Goal: Task Accomplishment & Management: Use online tool/utility

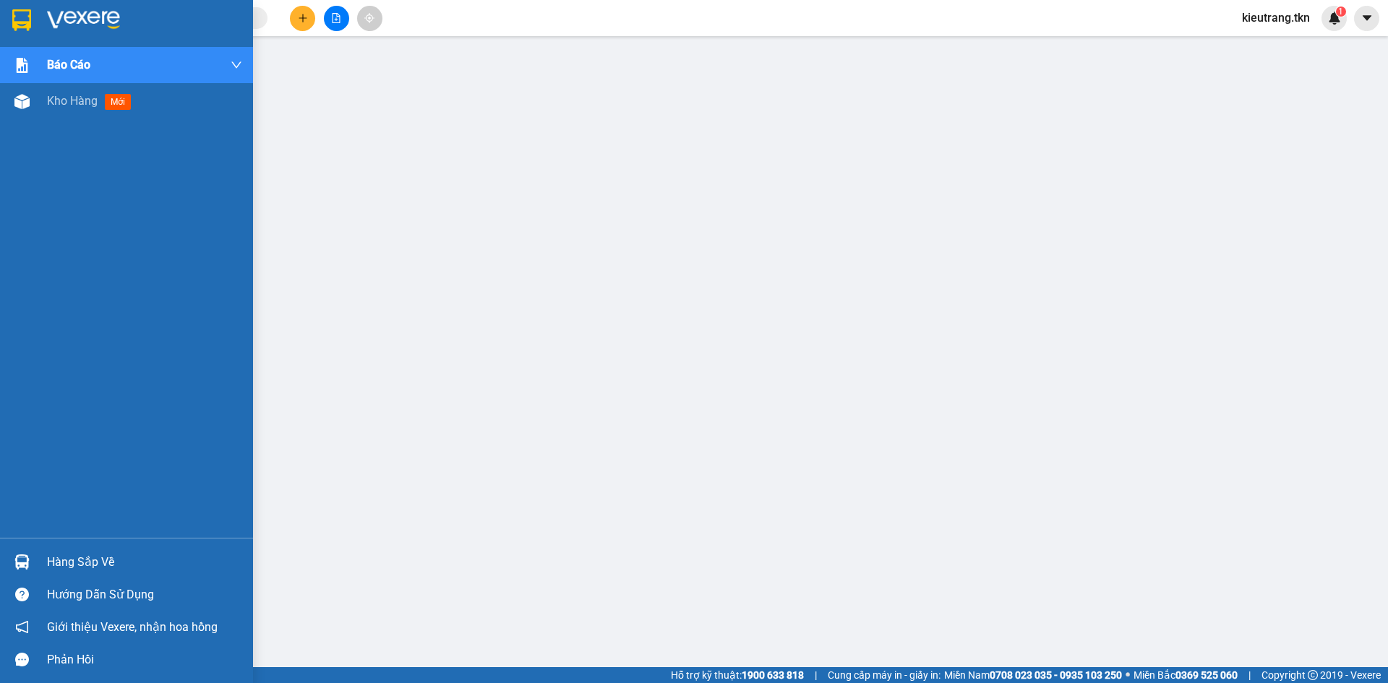
click at [76, 566] on div "Hàng sắp về" at bounding box center [144, 563] width 195 height 22
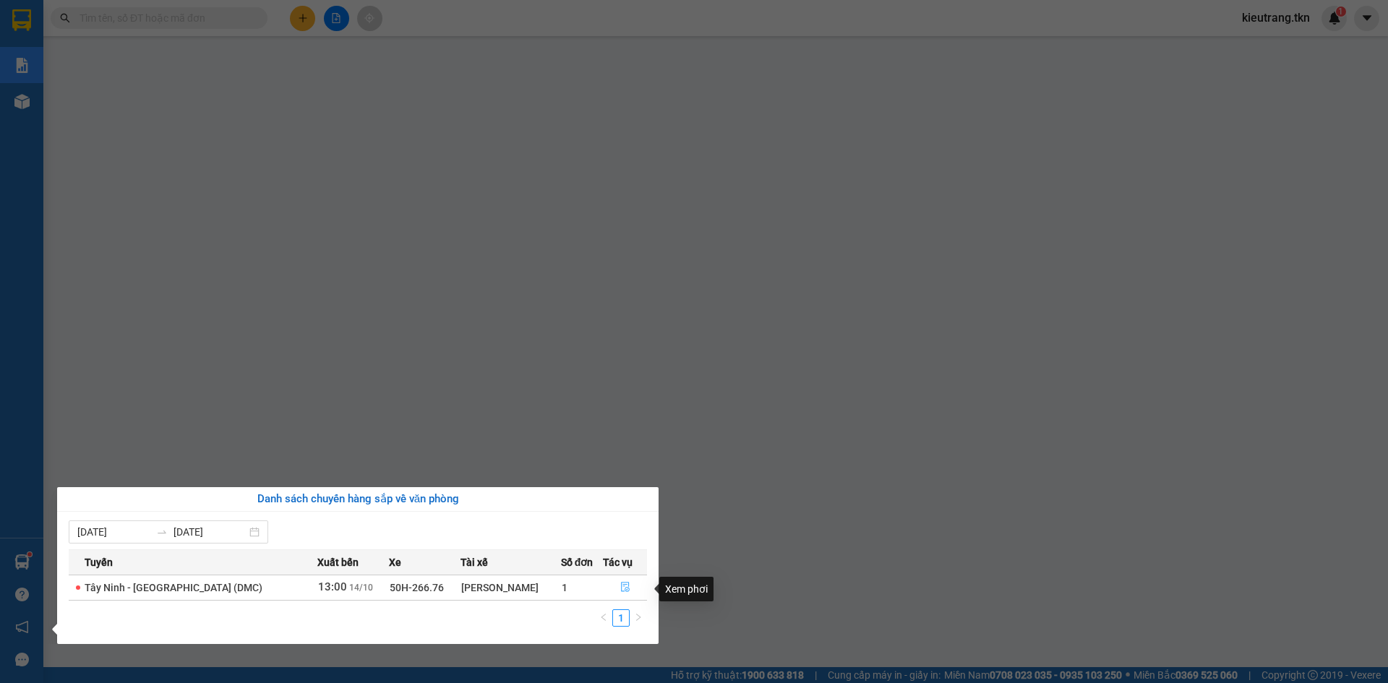
click at [621, 594] on span "file-done" at bounding box center [625, 588] width 10 height 12
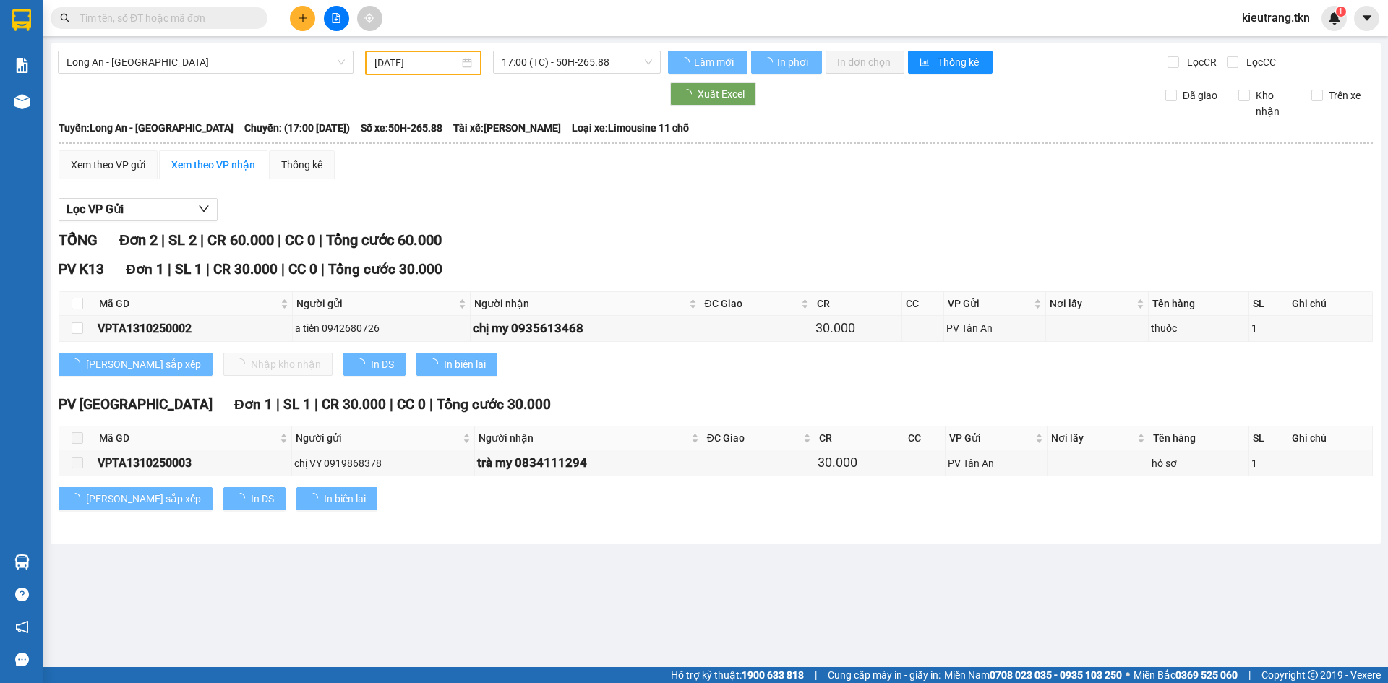
type input "[DATE]"
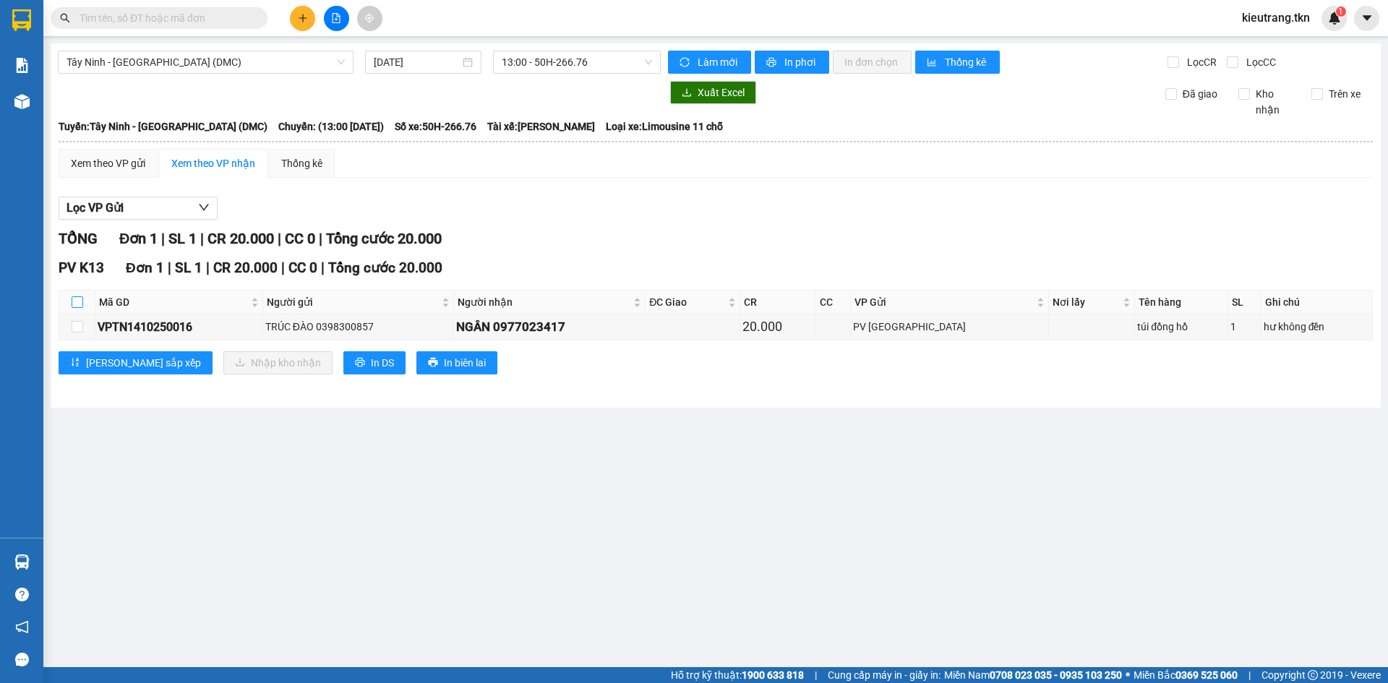
click at [75, 308] on input "checkbox" at bounding box center [78, 302] width 12 height 12
checkbox input "true"
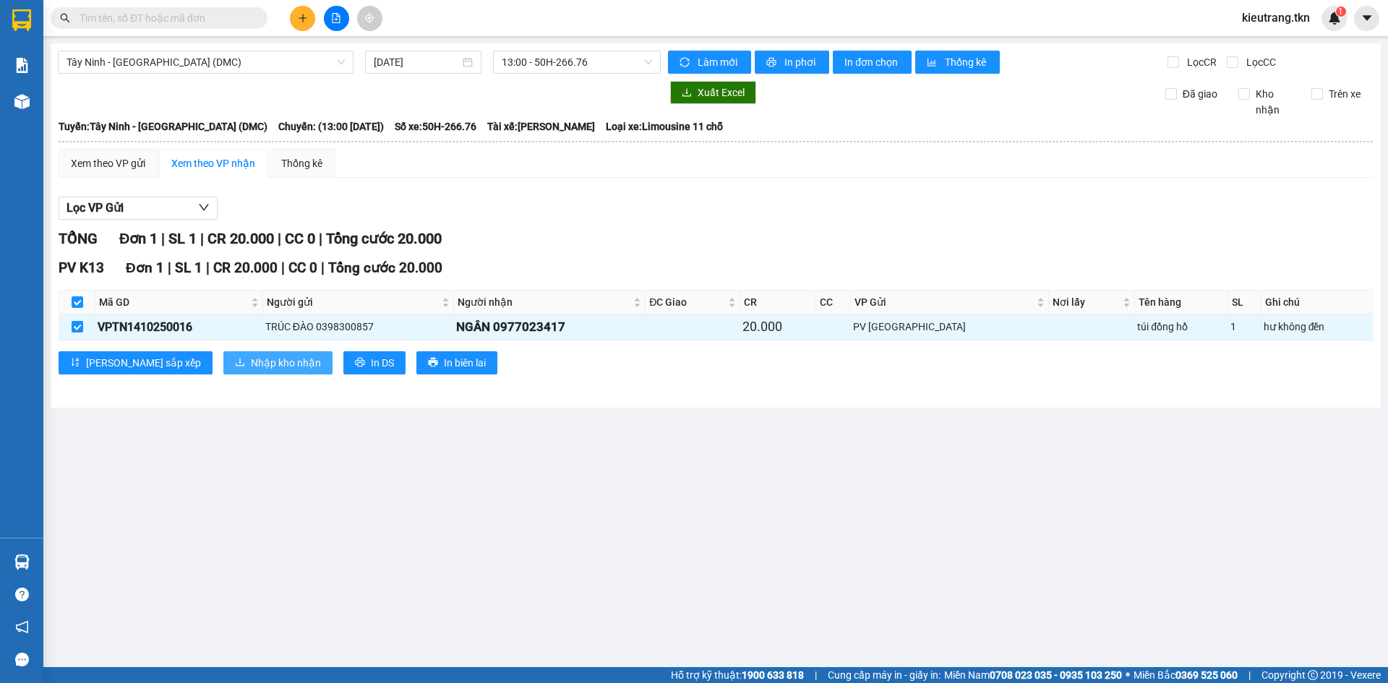
click at [235, 365] on icon "download" at bounding box center [240, 362] width 10 height 10
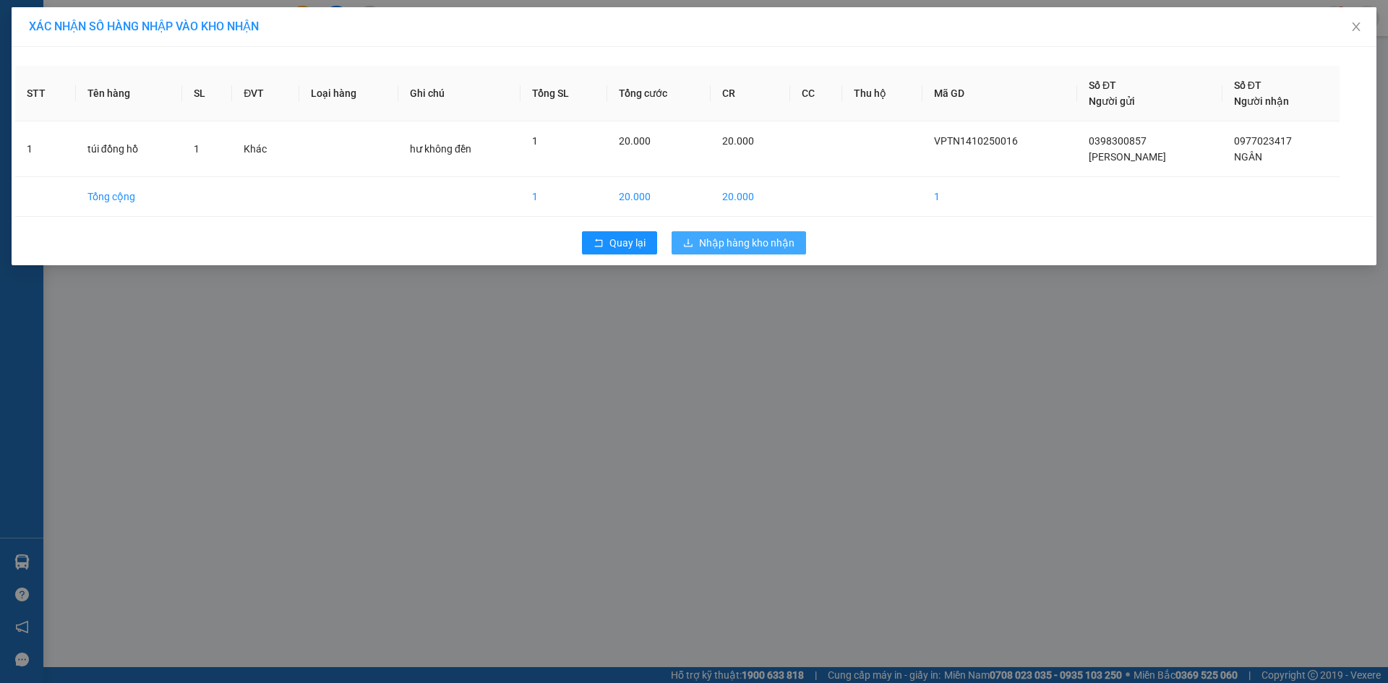
click at [735, 245] on span "Nhập hàng kho nhận" at bounding box center [746, 243] width 95 height 16
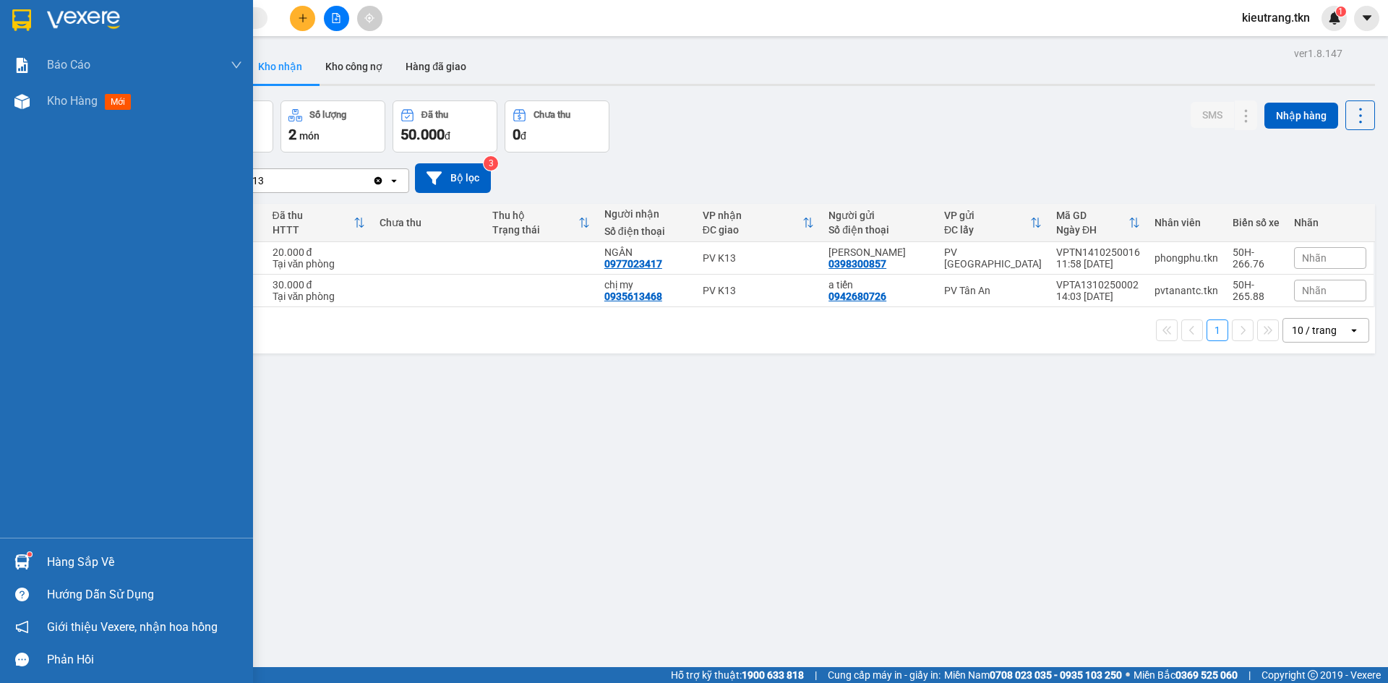
click at [57, 560] on div "Hàng sắp về" at bounding box center [144, 563] width 195 height 22
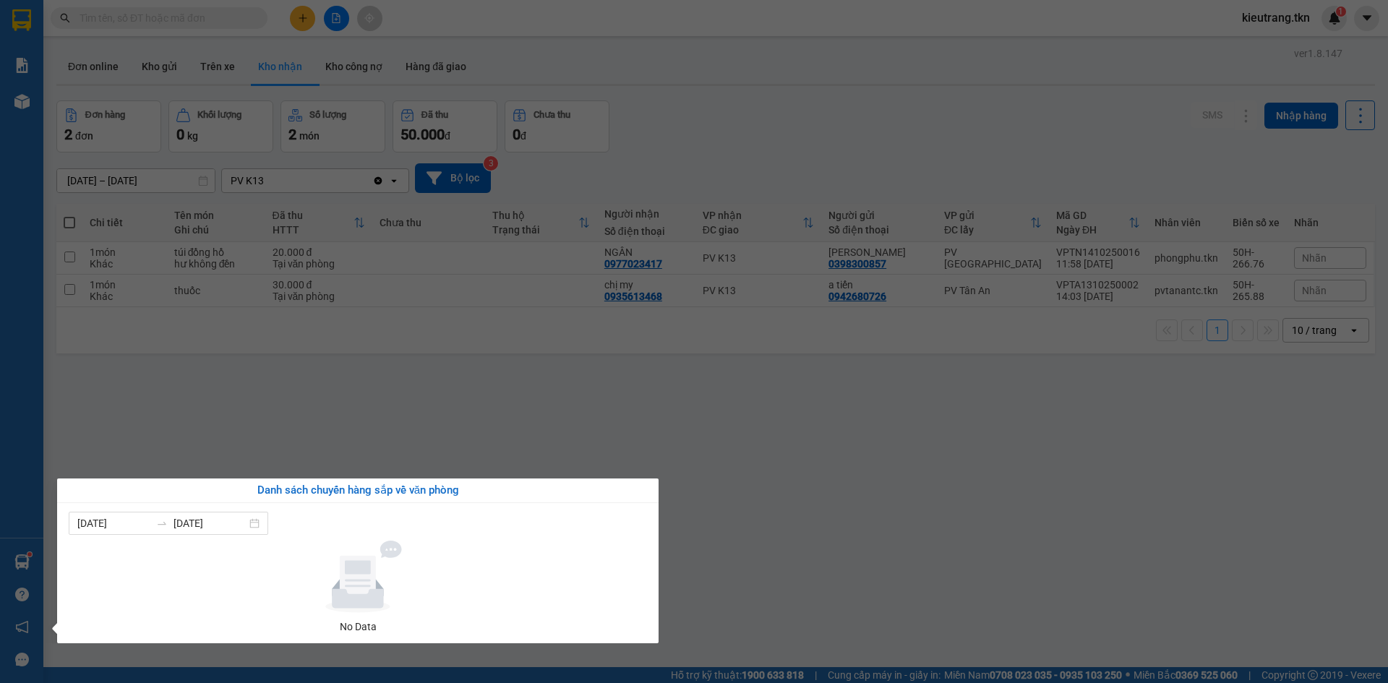
click at [358, 437] on section "Kết quả tìm kiếm ( 0 ) Bộ lọc No Data kieutrang.tkn 1 Báo cáo Mẫu 1: Báo cáo dò…" at bounding box center [694, 341] width 1388 height 683
